Goal: Check status

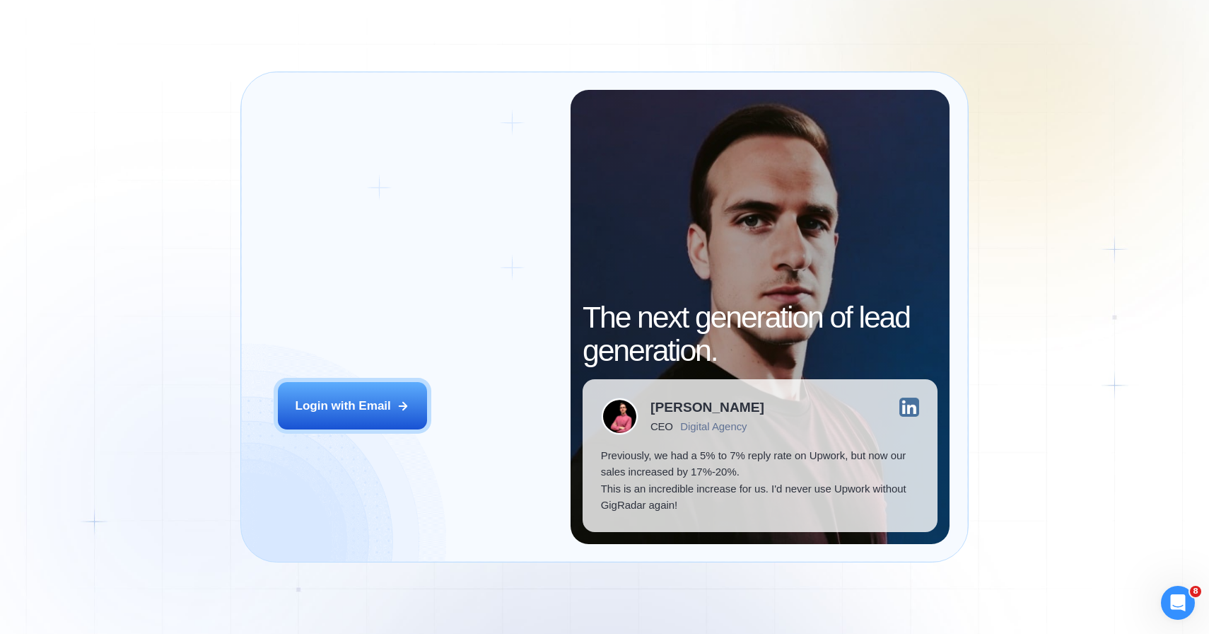
click at [394, 379] on div "Login ‍ Welcome to GigRadar. AI Business Manager for Agencies Login with Email" at bounding box center [414, 316] width 311 height 453
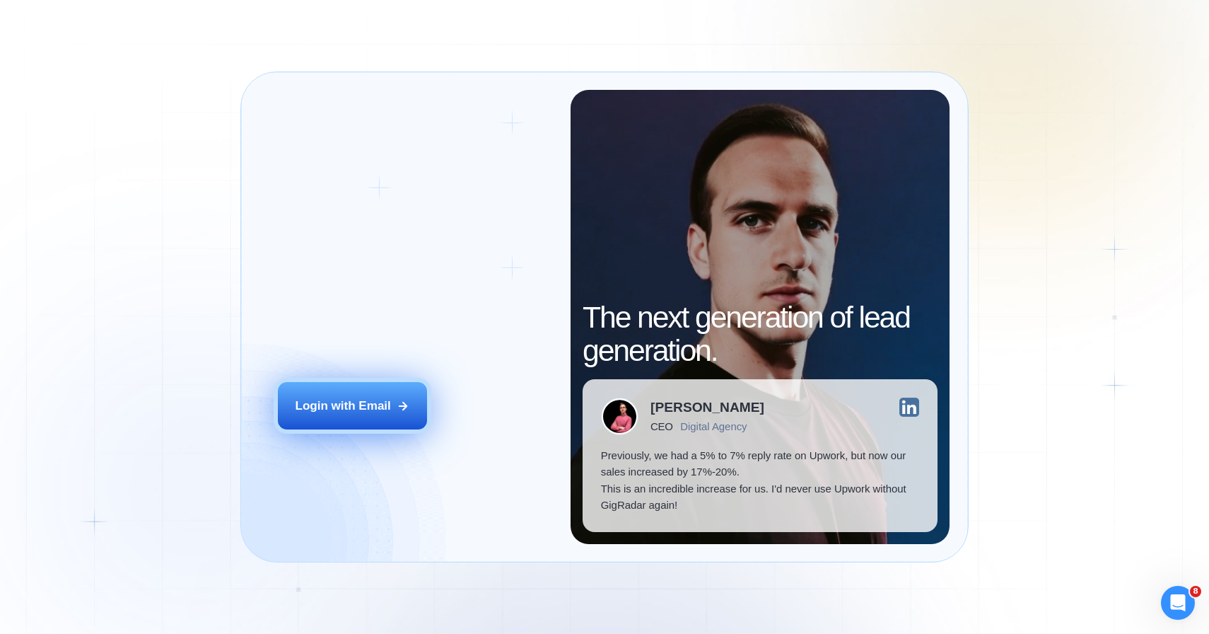
click at [390, 402] on div "Login with Email" at bounding box center [343, 405] width 95 height 17
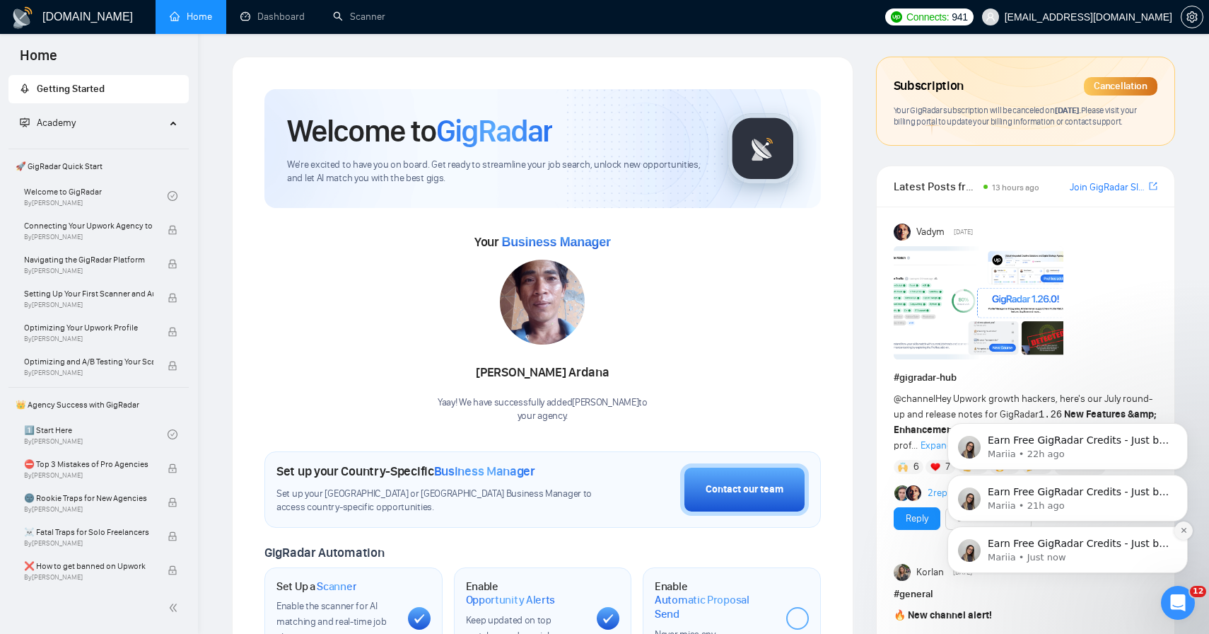
click at [1183, 533] on icon "Dismiss notification" at bounding box center [1184, 530] width 8 height 8
click at [1184, 530] on icon "Dismiss notification" at bounding box center [1183, 529] width 5 height 5
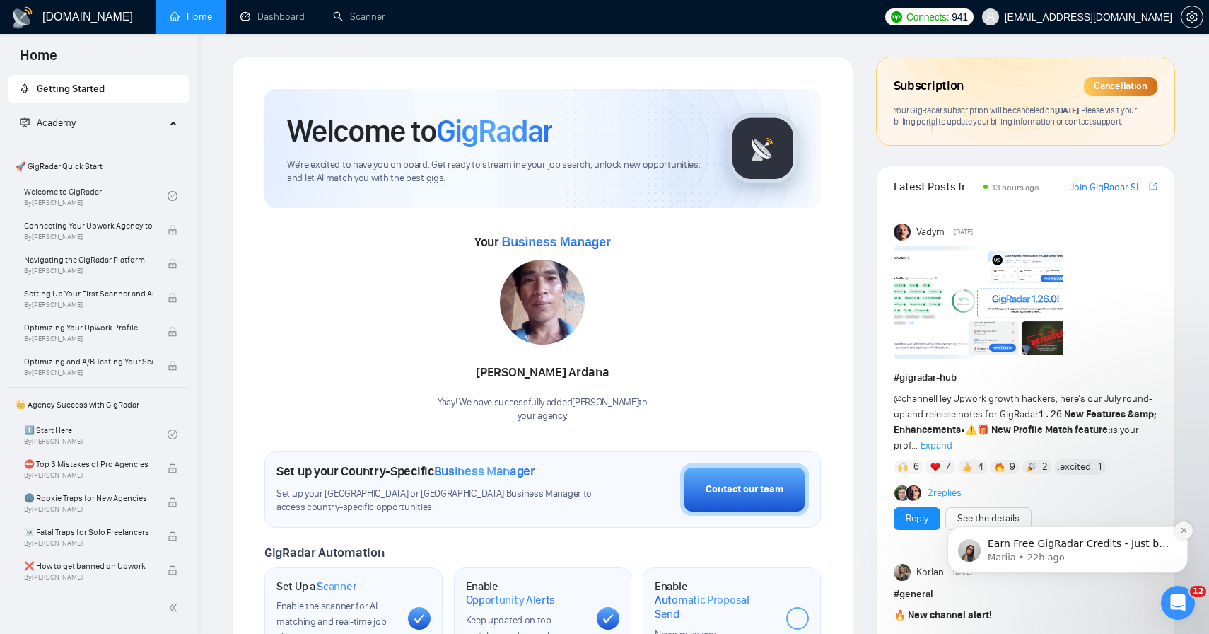
click at [1184, 532] on icon "Dismiss notification" at bounding box center [1184, 530] width 8 height 8
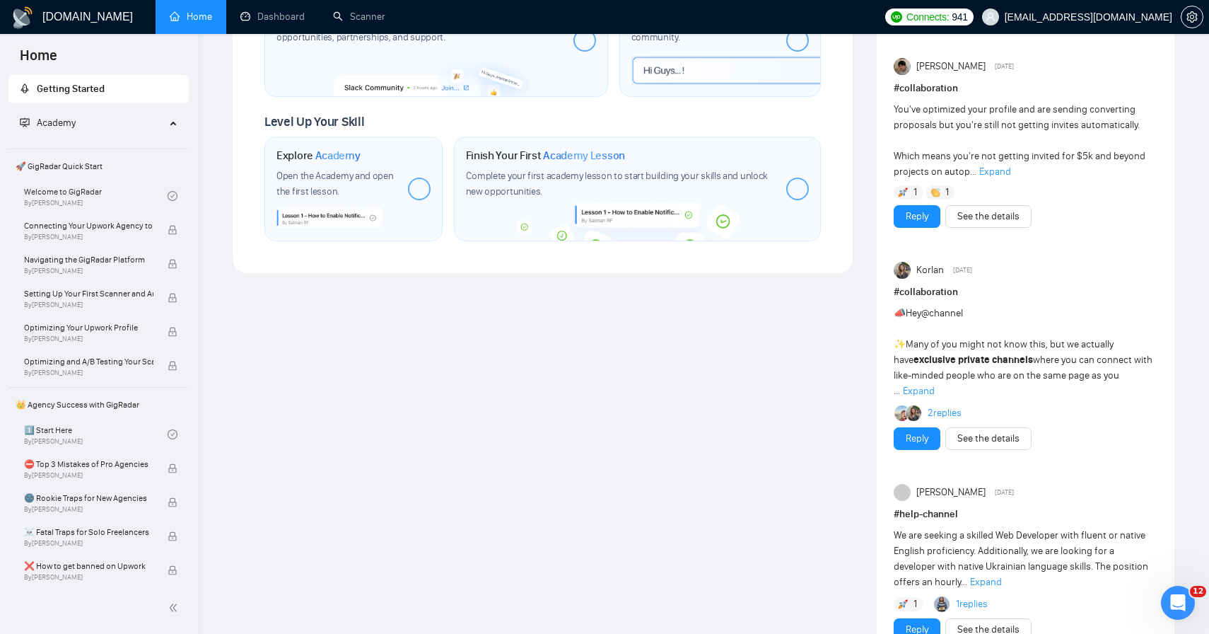
scroll to position [725, 0]
click at [291, 18] on link "Dashboard" at bounding box center [272, 17] width 64 height 12
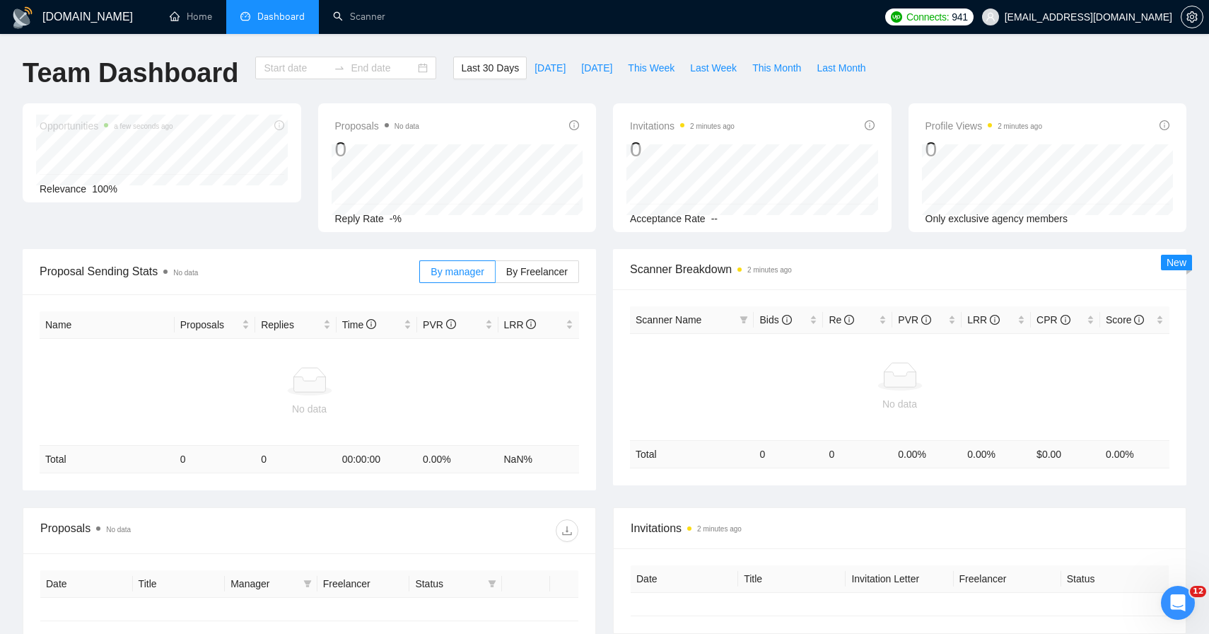
type input "[DATE]"
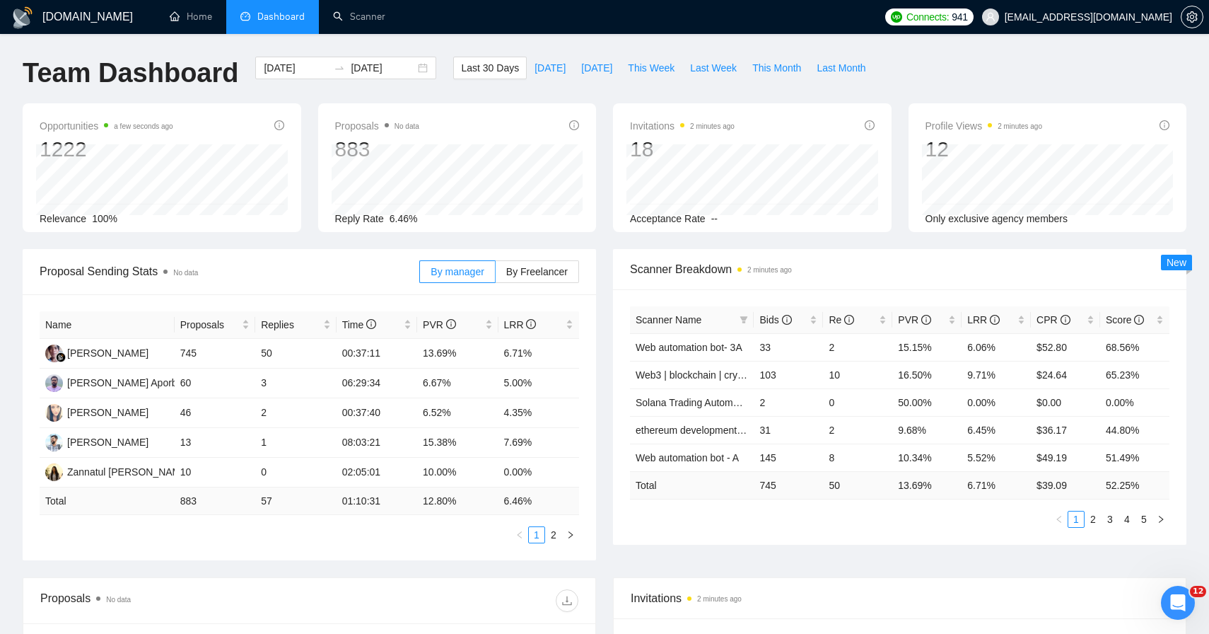
scroll to position [28, 0]
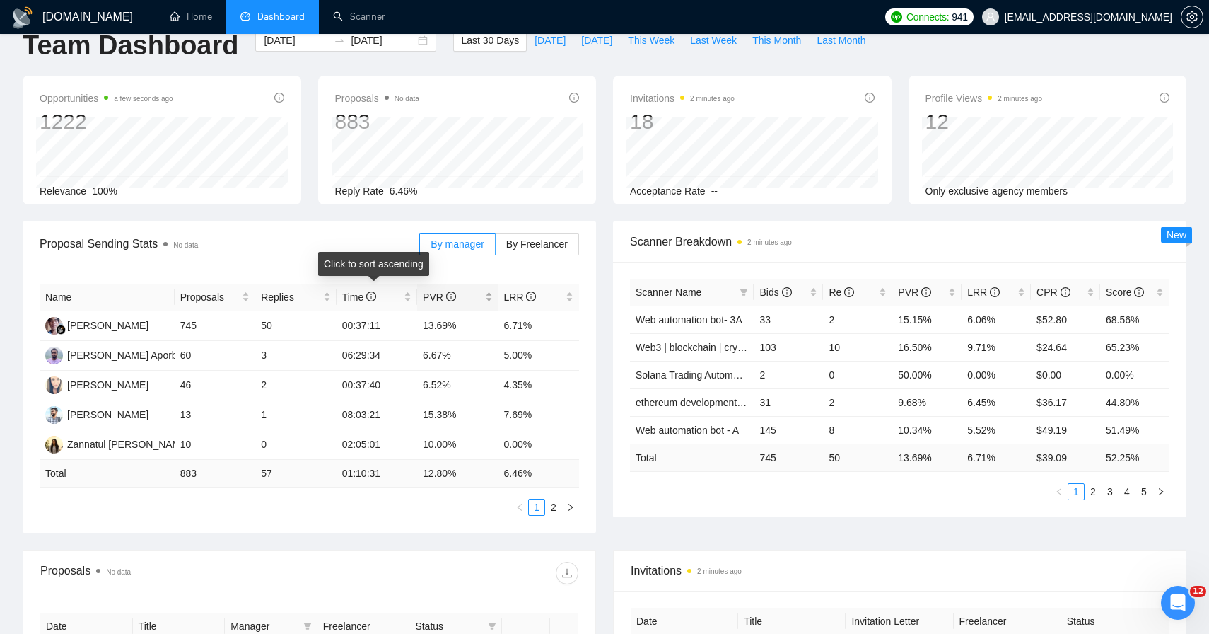
click at [425, 298] on span "PVR" at bounding box center [439, 296] width 33 height 11
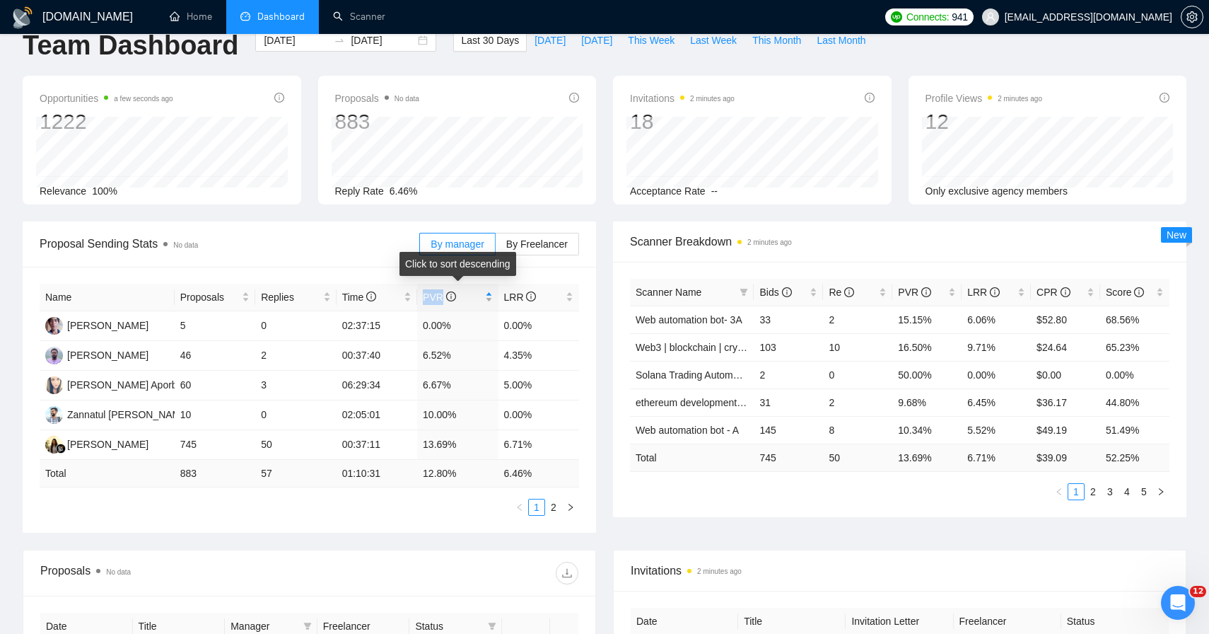
click at [425, 298] on span "PVR" at bounding box center [439, 296] width 33 height 11
drag, startPoint x: 423, startPoint y: 387, endPoint x: 431, endPoint y: 387, distance: 8.5
click at [431, 387] on td "13.69%" at bounding box center [457, 385] width 81 height 30
click at [551, 501] on link "2" at bounding box center [554, 507] width 16 height 16
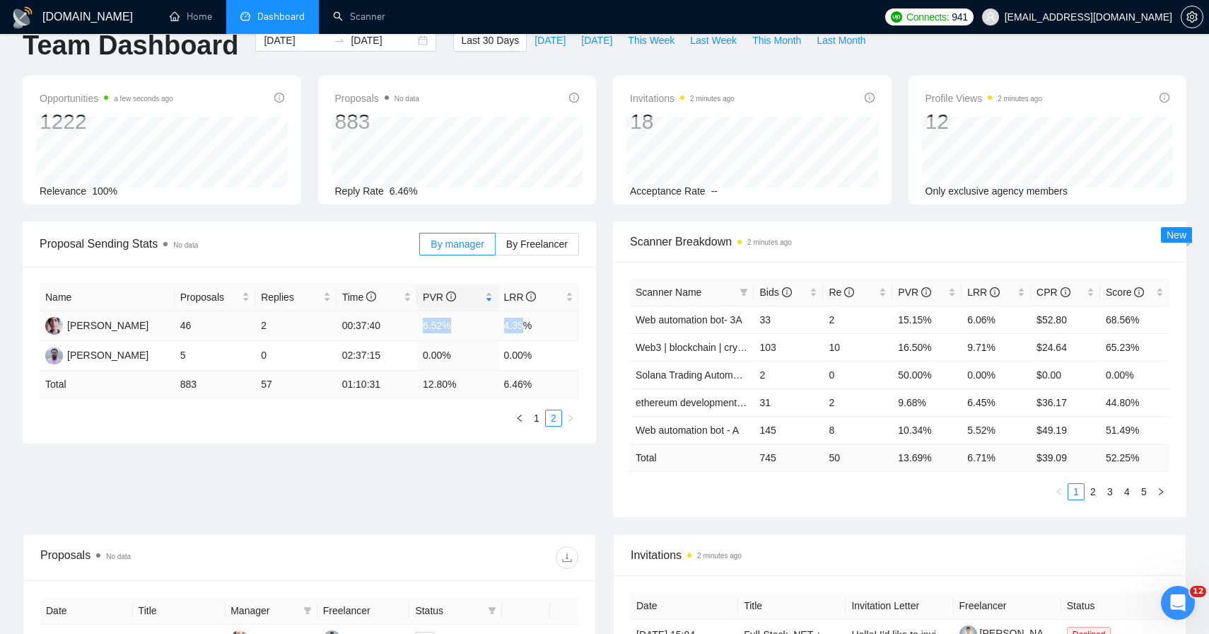
drag, startPoint x: 461, startPoint y: 322, endPoint x: 523, endPoint y: 322, distance: 61.5
click at [523, 322] on tr "[PERSON_NAME] 46 2 00:37:40 6.52% 4.35%" at bounding box center [309, 326] width 539 height 30
click at [543, 348] on td "0.00%" at bounding box center [538, 356] width 81 height 30
click at [532, 418] on link "1" at bounding box center [537, 418] width 16 height 16
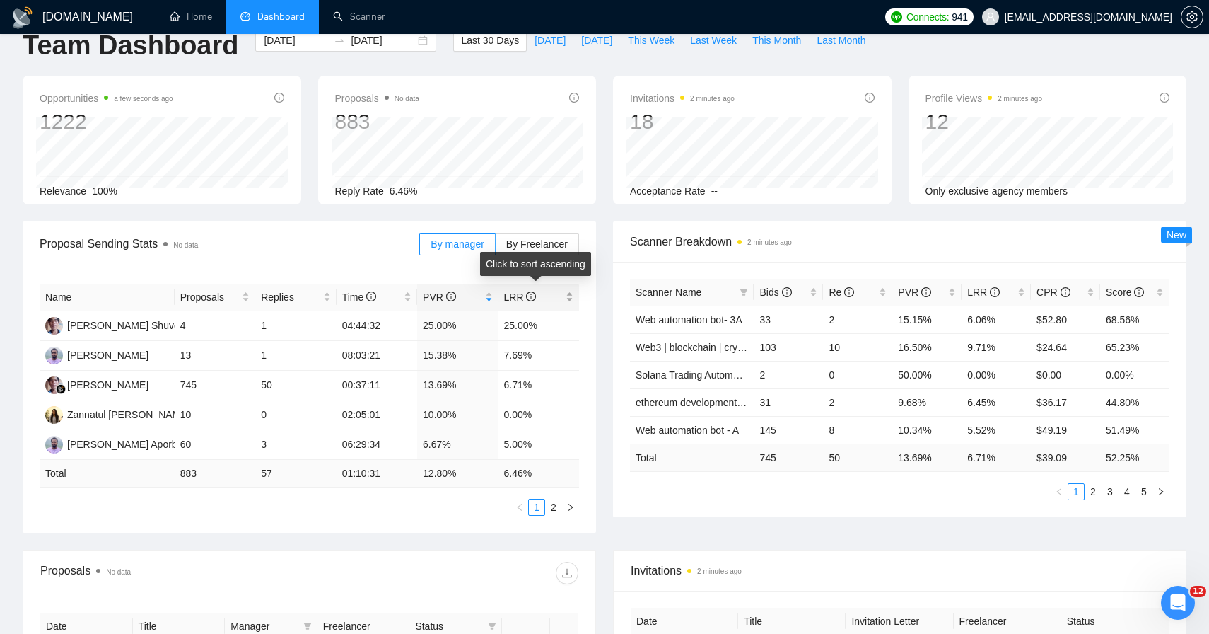
click at [535, 289] on div "LRR" at bounding box center [539, 297] width 70 height 16
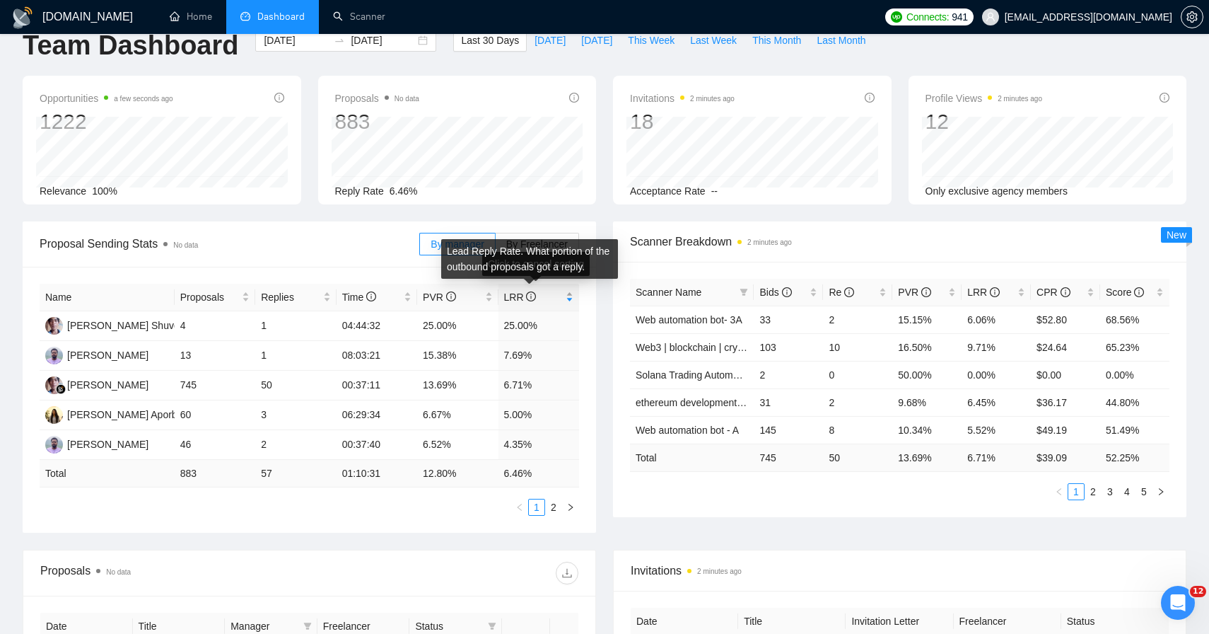
click at [532, 292] on icon "info-circle" at bounding box center [531, 296] width 10 height 10
click at [534, 294] on icon "info-circle" at bounding box center [531, 296] width 10 height 10
